Goal: Navigation & Orientation: Find specific page/section

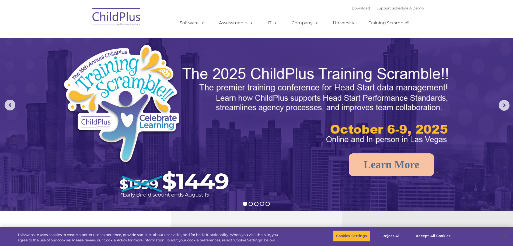
select select "MEDIUM"
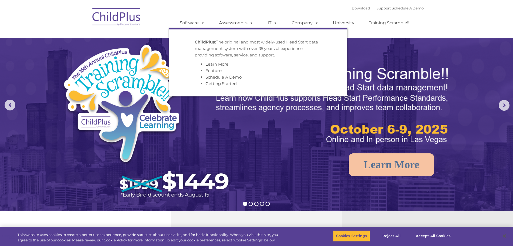
select select "MEDIUM"
drag, startPoint x: 0, startPoint y: 0, endPoint x: 197, endPoint y: 23, distance: 198.0
click at [197, 23] on link "Software" at bounding box center [192, 23] width 36 height 11
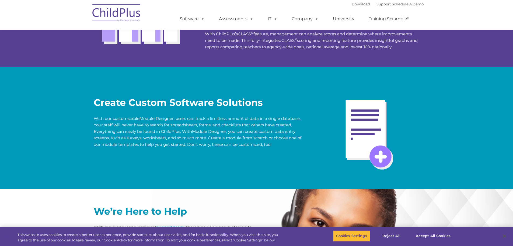
scroll to position [1272, 0]
